Goal: Task Accomplishment & Management: Manage account settings

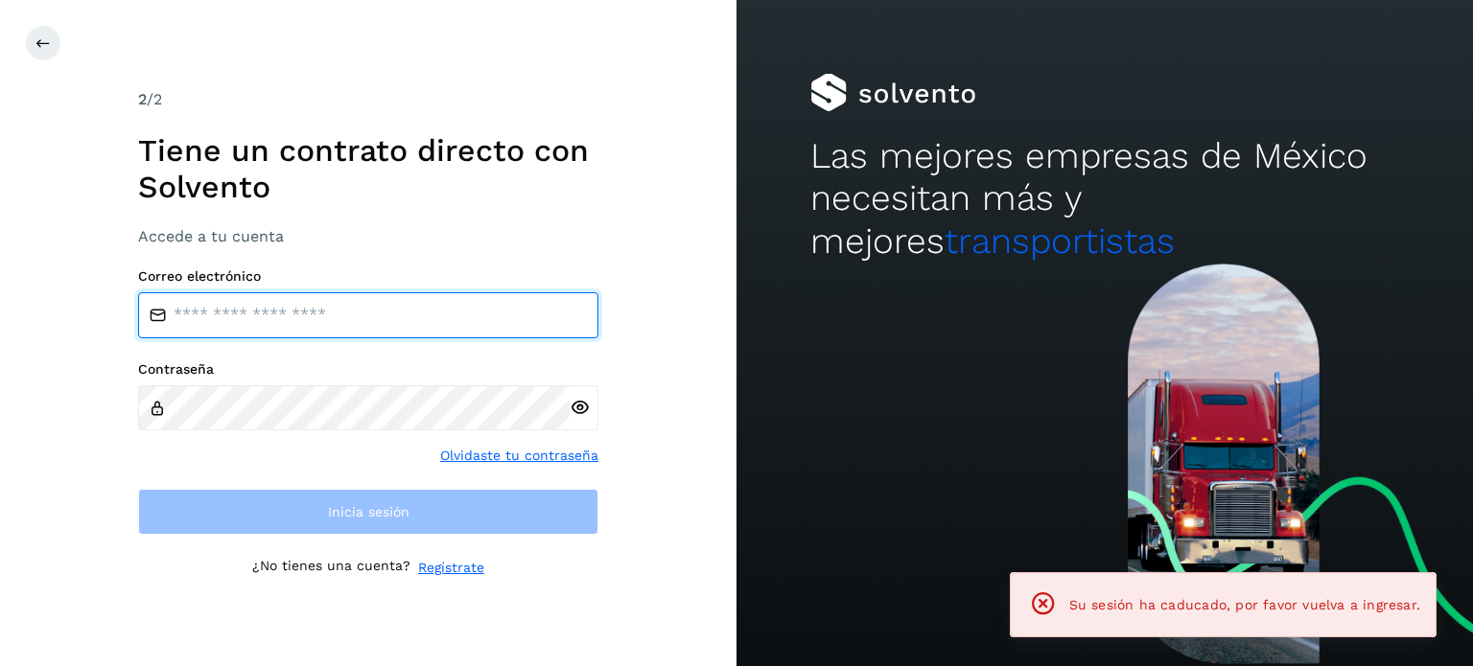
click at [268, 315] on input "email" at bounding box center [368, 315] width 460 height 46
type input "**********"
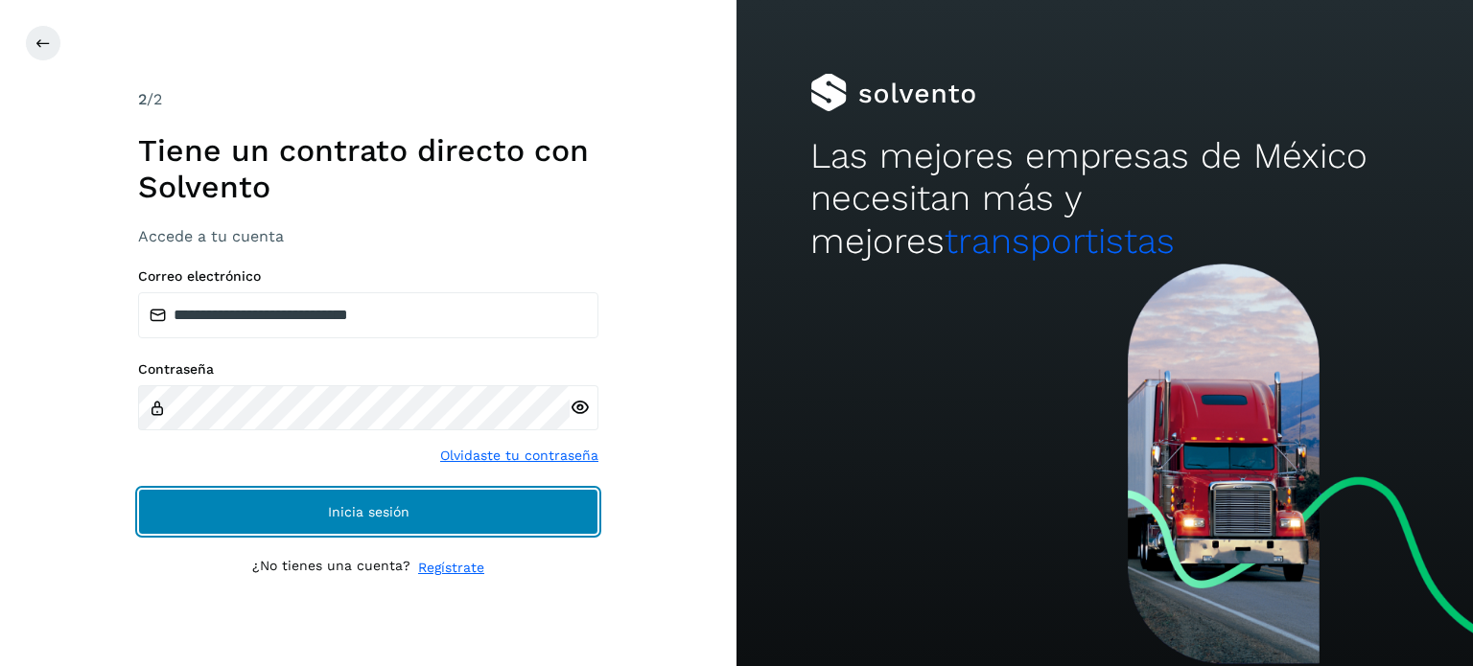
click at [549, 503] on button "Inicia sesión" at bounding box center [368, 512] width 460 height 46
